Goal: Find specific page/section: Find specific page/section

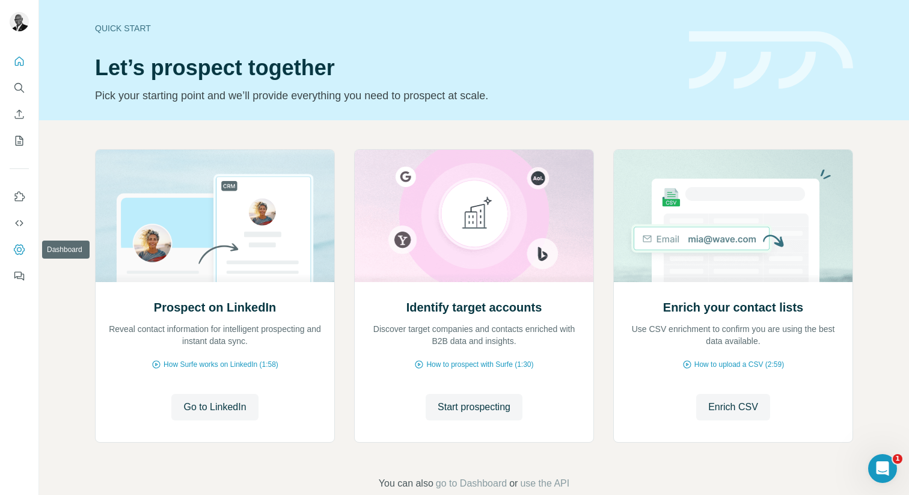
click at [18, 246] on icon "Dashboard" at bounding box center [19, 249] width 12 height 12
click at [887, 468] on icon "Open Intercom Messenger" at bounding box center [881, 467] width 20 height 20
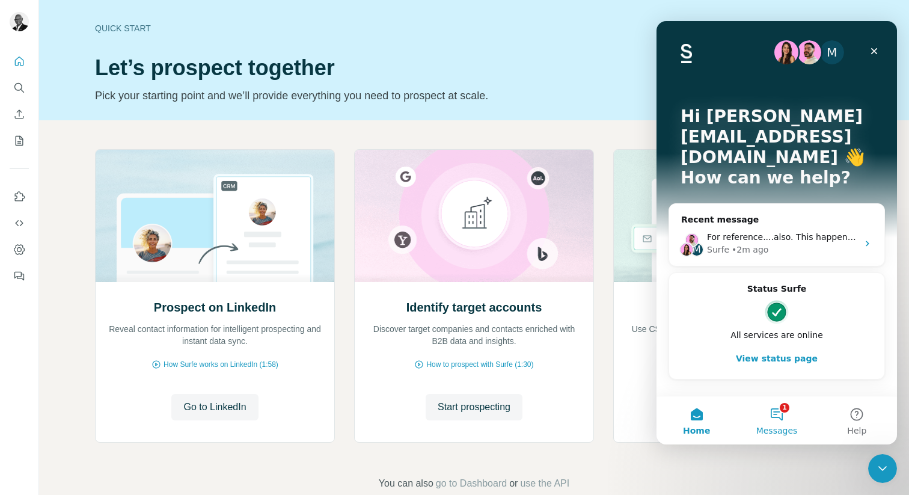
click at [780, 412] on button "1 Messages" at bounding box center [776, 420] width 80 height 48
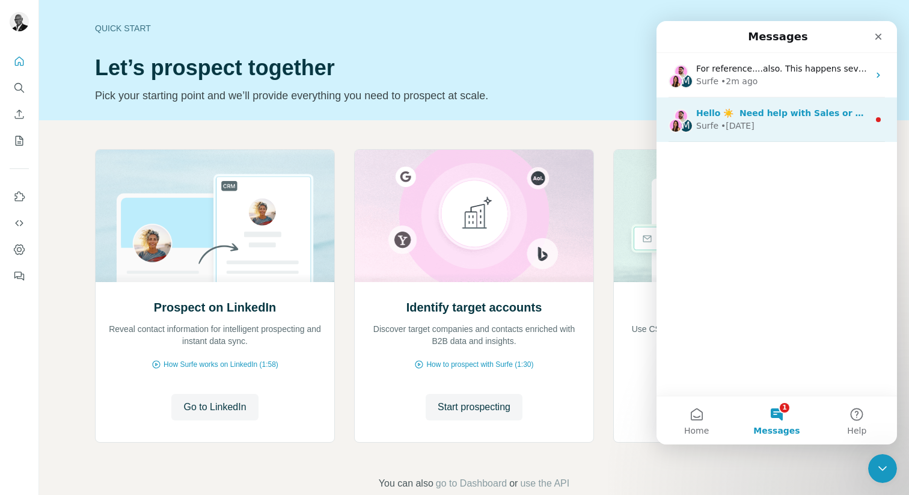
click at [756, 117] on span "Hello ☀️ ​ Need help with Sales or Support? We've got you covered!" at bounding box center [854, 113] width 317 height 10
